Goal: Task Accomplishment & Management: Use online tool/utility

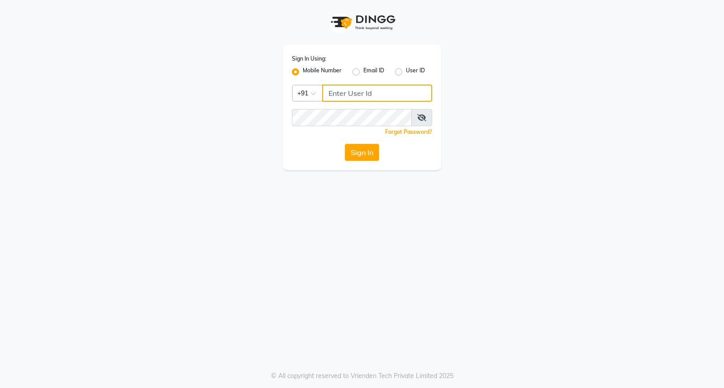
type input "8237339021"
click at [338, 151] on div "Sign In" at bounding box center [362, 152] width 140 height 17
click at [354, 152] on button "Sign In" at bounding box center [362, 152] width 34 height 17
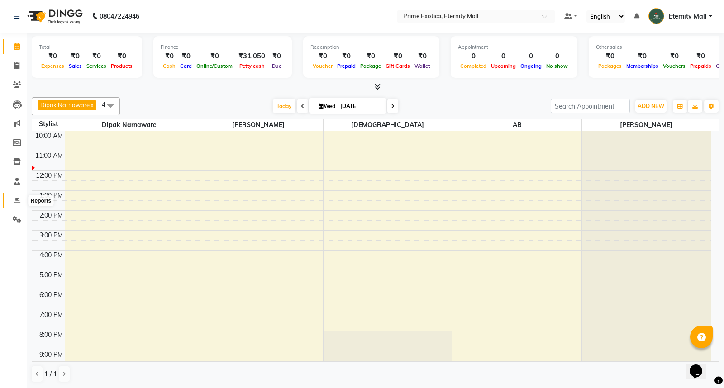
click at [12, 204] on span at bounding box center [17, 200] width 16 height 10
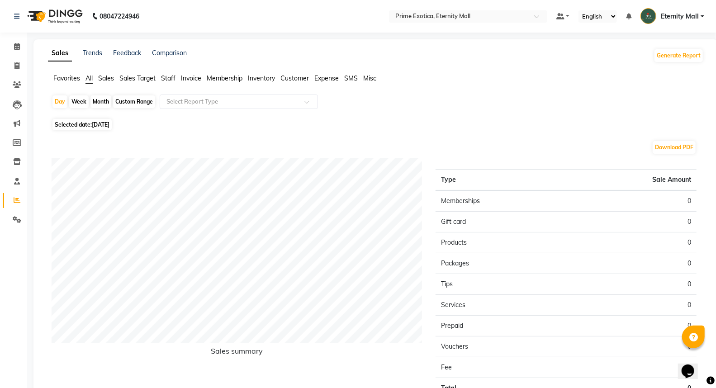
click at [108, 101] on div "Month" at bounding box center [100, 101] width 21 height 13
select select "9"
select select "2025"
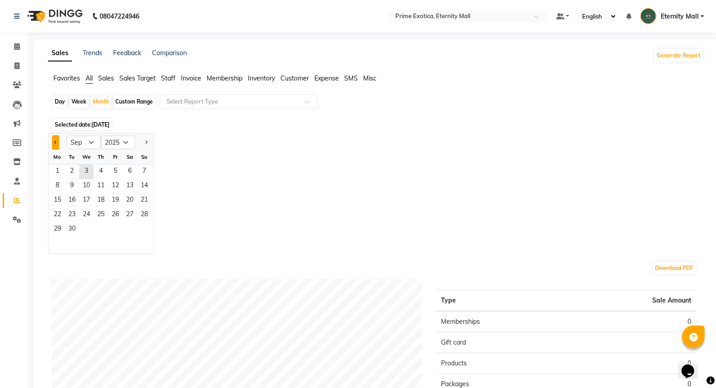
click at [53, 145] on button "Previous month" at bounding box center [55, 142] width 7 height 14
select select "8"
click at [114, 174] on span "1" at bounding box center [115, 172] width 14 height 14
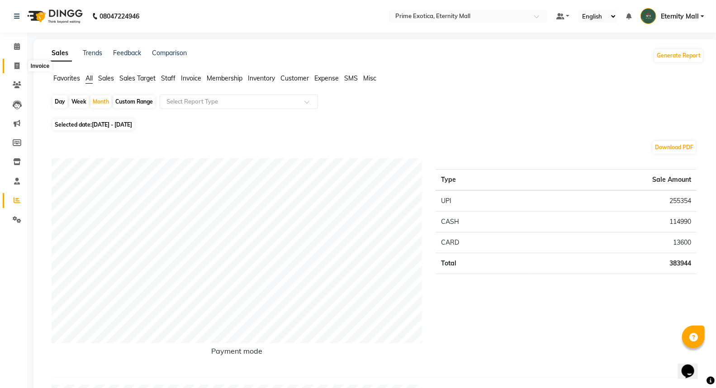
click at [17, 65] on icon at bounding box center [16, 65] width 5 height 7
select select "service"
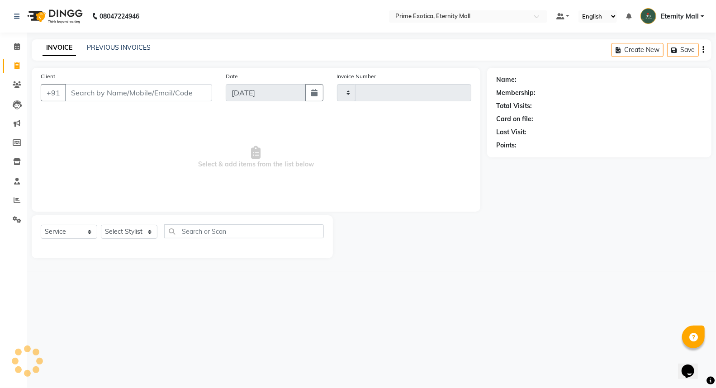
type input "3389"
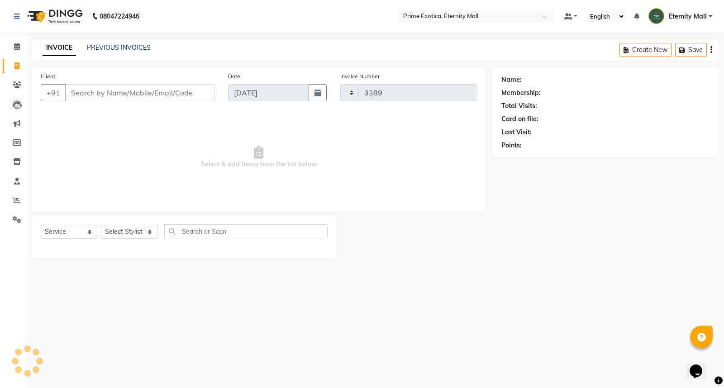
select select "5774"
click at [152, 231] on select "Select Stylist AB ADMIN ajay vikram lakshane [PERSON_NAME] Isha [PERSON_NAME] […" at bounding box center [129, 232] width 57 height 14
select select "36457"
click at [101, 225] on select "Select Stylist AB ADMIN ajay vikram lakshane [PERSON_NAME] Isha [PERSON_NAME] […" at bounding box center [129, 232] width 57 height 14
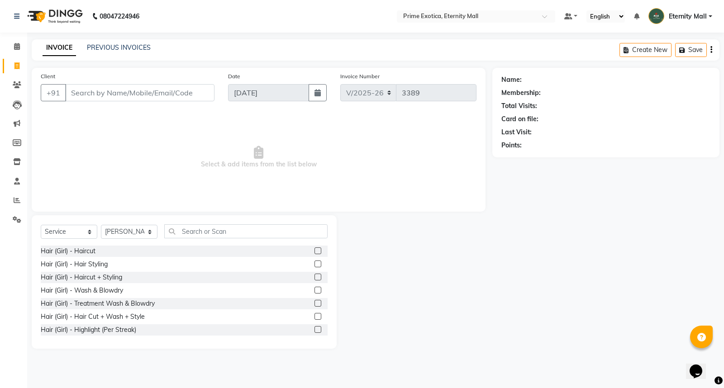
click at [258, 239] on div "Select Service Product Membership Package Voucher Prepaid Gift Card Select Styl…" at bounding box center [184, 234] width 287 height 21
click at [262, 234] on input "text" at bounding box center [245, 231] width 163 height 14
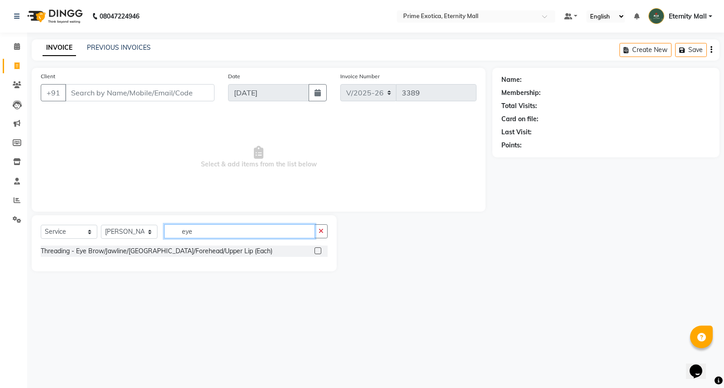
type input "eye"
click at [317, 252] on label at bounding box center [317, 250] width 7 height 7
click at [317, 252] on input "checkbox" at bounding box center [317, 251] width 6 height 6
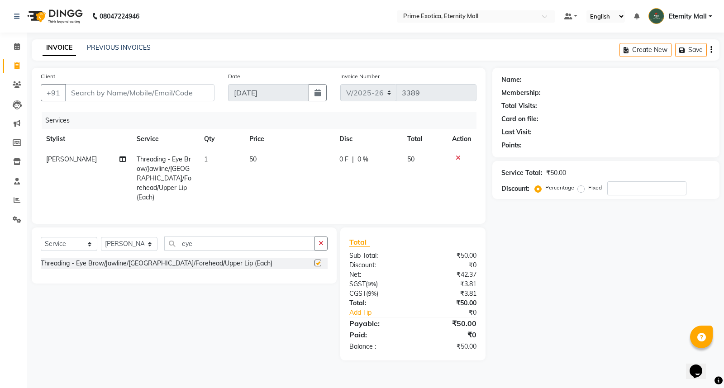
checkbox input "false"
click at [184, 149] on td "Threading - Eye Brow/Jawline/[GEOGRAPHIC_DATA]/Forehead/Upper Lip (Each)" at bounding box center [165, 178] width 68 height 58
select select "36457"
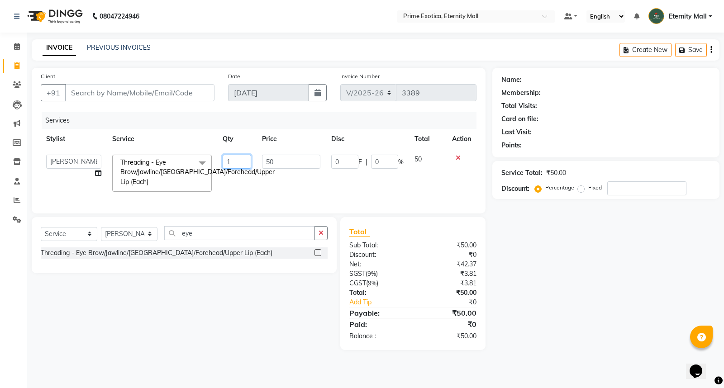
click at [237, 161] on input "1" at bounding box center [237, 162] width 28 height 14
type input "2"
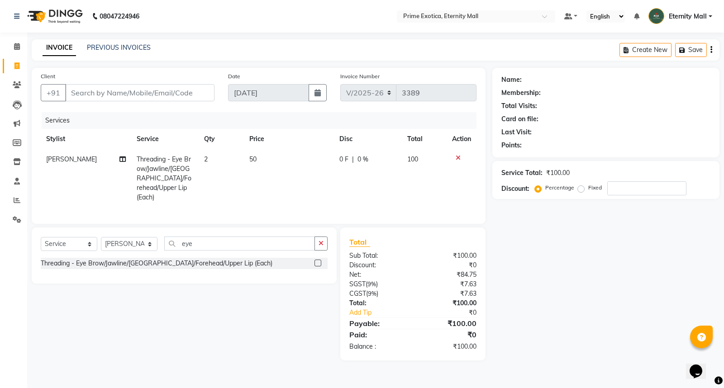
drag, startPoint x: 251, startPoint y: 189, endPoint x: 246, endPoint y: 190, distance: 5.3
click at [251, 189] on tr "[PERSON_NAME] Threading - Eye Brow/Jawline/Chin/Forehead/Upper Lip (Each) 2 50 …" at bounding box center [259, 178] width 436 height 58
click at [107, 94] on input "Client" at bounding box center [139, 92] width 149 height 17
click at [160, 87] on input "Client" at bounding box center [139, 92] width 149 height 17
type input "8"
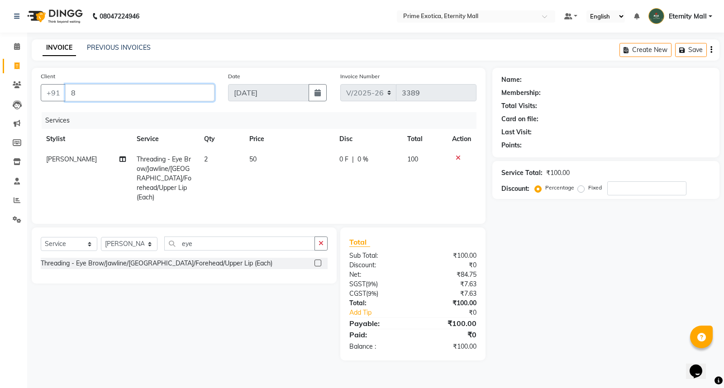
type input "0"
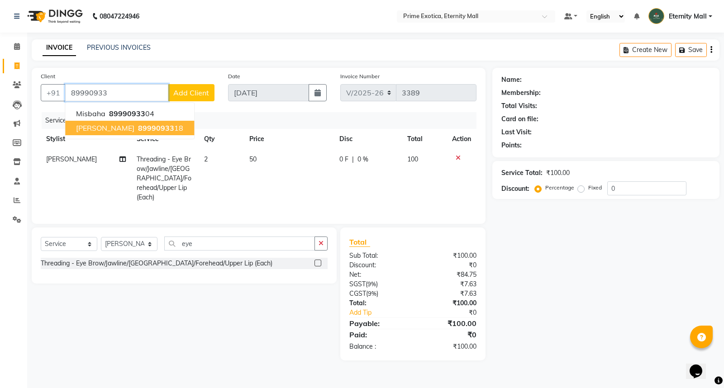
click at [136, 128] on ngb-highlight "89990933 18" at bounding box center [159, 127] width 47 height 9
type input "8999093318"
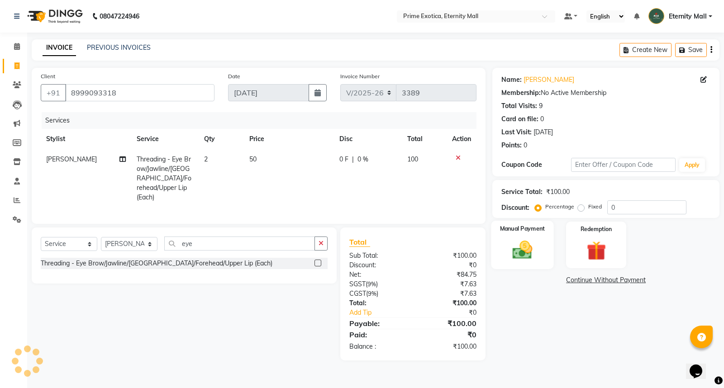
click at [521, 249] on img at bounding box center [522, 249] width 33 height 23
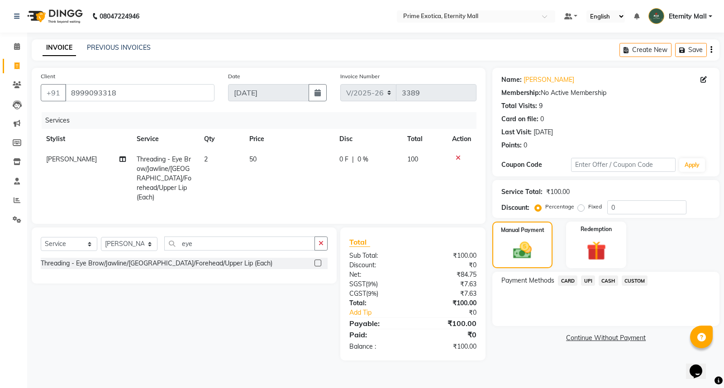
click at [607, 282] on span "CASH" at bounding box center [607, 280] width 19 height 10
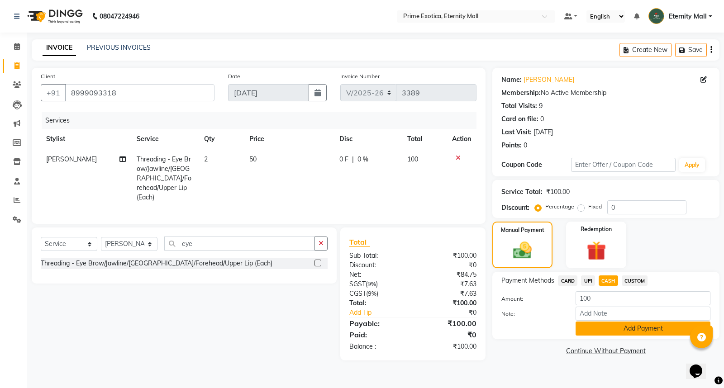
click at [603, 328] on button "Add Payment" at bounding box center [642, 329] width 135 height 14
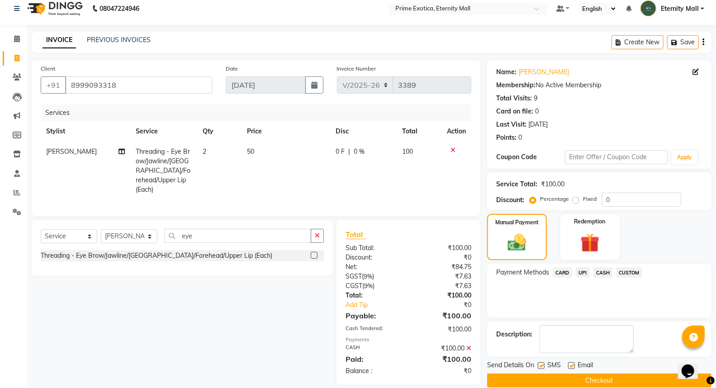
scroll to position [20, 0]
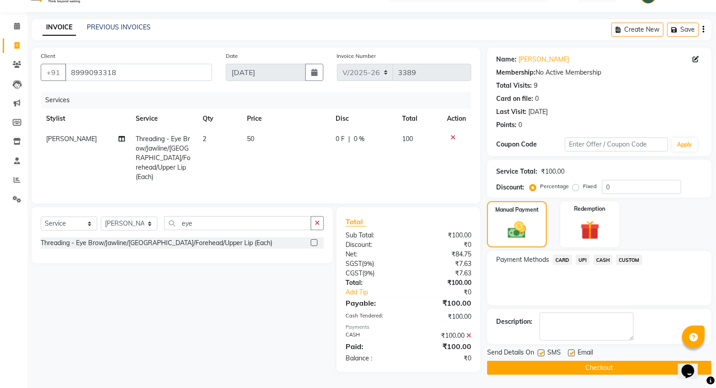
click at [546, 366] on button "Checkout" at bounding box center [599, 368] width 224 height 14
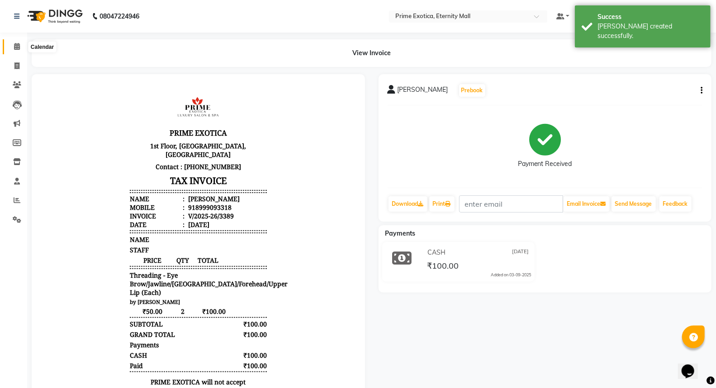
click at [16, 50] on icon at bounding box center [17, 46] width 6 height 7
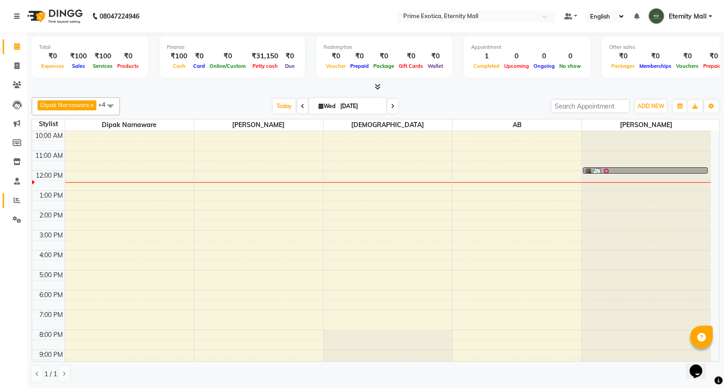
click at [17, 199] on icon at bounding box center [17, 200] width 7 height 7
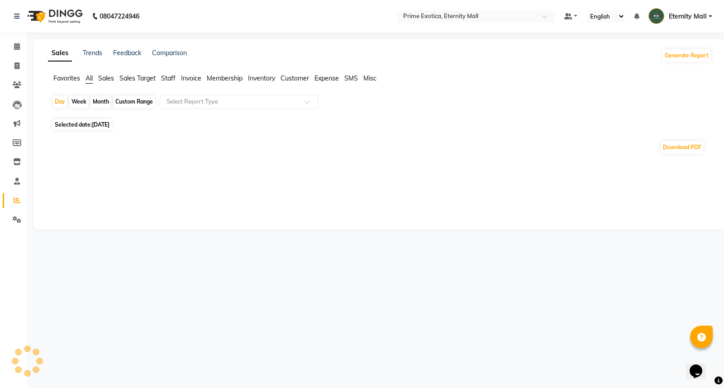
click at [101, 102] on div "Month" at bounding box center [100, 101] width 21 height 13
select select "9"
select select "2025"
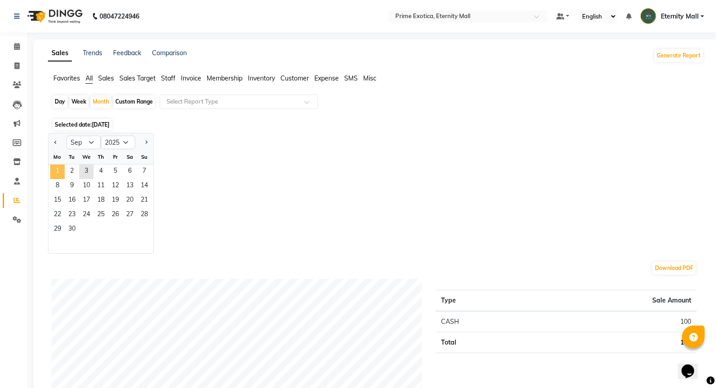
click at [54, 176] on span "1" at bounding box center [57, 172] width 14 height 14
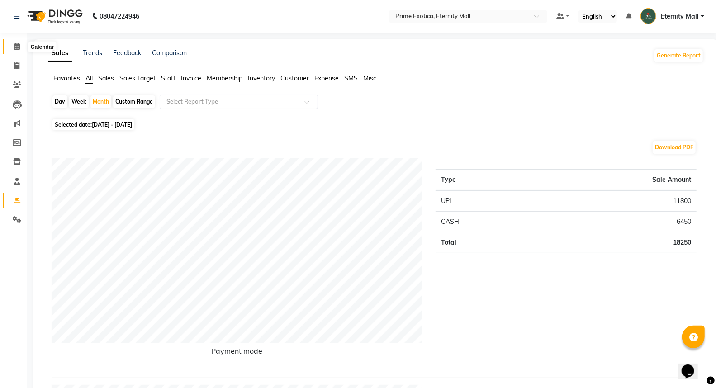
click at [14, 47] on icon at bounding box center [17, 46] width 6 height 7
